Goal: Navigation & Orientation: Find specific page/section

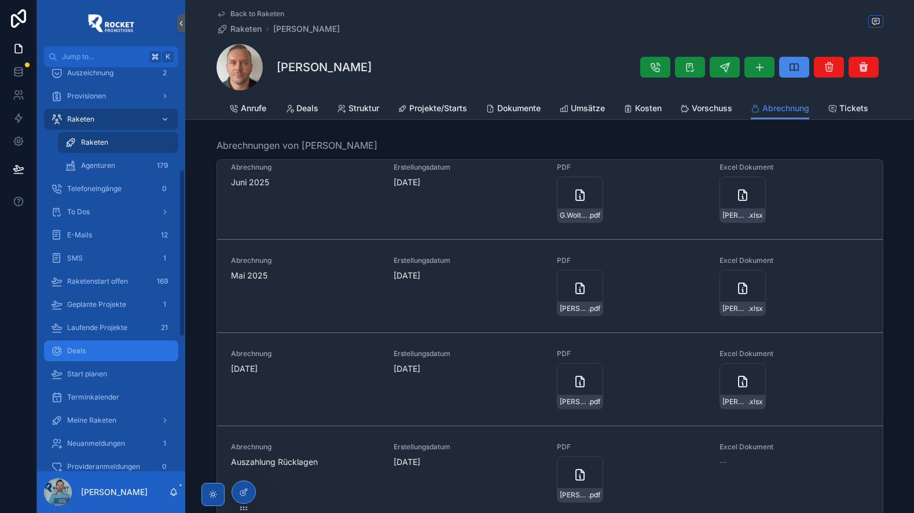
scroll to position [246, 0]
drag, startPoint x: 112, startPoint y: 348, endPoint x: 170, endPoint y: 367, distance: 60.4
click at [112, 348] on div "Deals" at bounding box center [111, 349] width 120 height 19
